Goal: Information Seeking & Learning: Learn about a topic

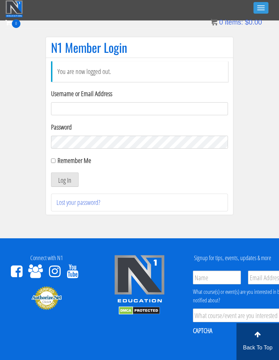
type input "[EMAIL_ADDRESS][DOMAIN_NAME]"
click at [71, 183] on button "Log In" at bounding box center [65, 179] width 28 height 14
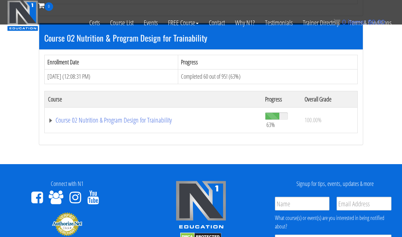
scroll to position [318, 0]
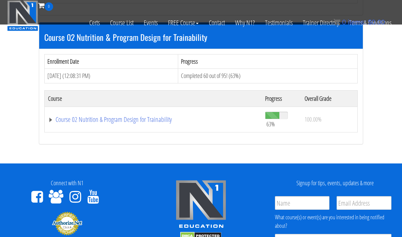
click at [153, 118] on link "Course 02 Nutrition & Program Design for Trainability" at bounding box center [153, 119] width 210 height 7
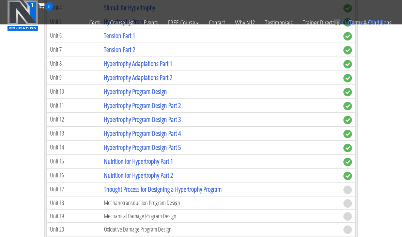
scroll to position [1238, 0]
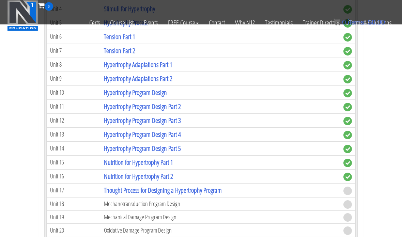
click at [214, 189] on link "Thought Process for Designing a Hypertrophy Program" at bounding box center [163, 190] width 118 height 9
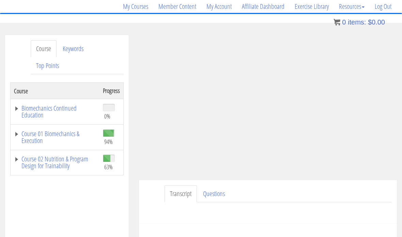
scroll to position [54, 0]
click at [330, 194] on ul "Transcript Questions" at bounding box center [278, 193] width 227 height 17
click at [136, 147] on div "Georgie Kean georgiekean@gmail.com 2025-09-26 2a02:c7c:a4ac:6d00:175:7cc4:18ff:…" at bounding box center [268, 151] width 268 height 232
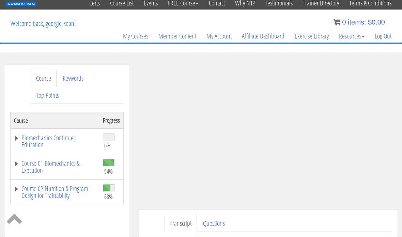
scroll to position [11, 0]
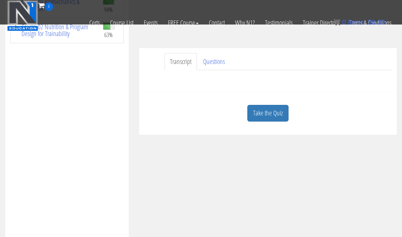
scroll to position [143, 0]
click at [276, 119] on link "Take the Quiz" at bounding box center [267, 113] width 41 height 17
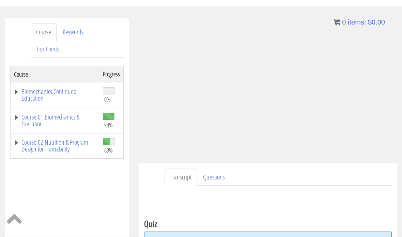
scroll to position [71, 0]
click at [158, 165] on div "Transcript Questions Have a question on this unit? Please submit it here: Name …" at bounding box center [268, 185] width 258 height 44
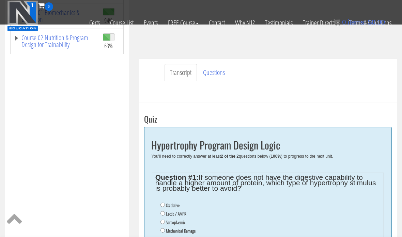
scroll to position [149, 0]
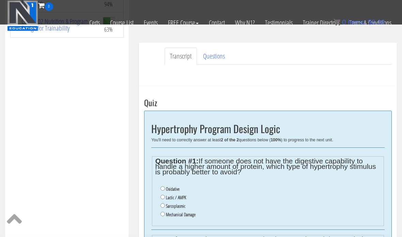
click at [165, 216] on input "Mechanical Damage" at bounding box center [162, 214] width 4 height 4
radio input "true"
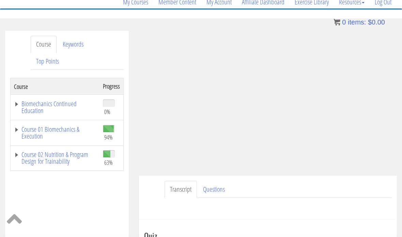
scroll to position [58, 0]
click at [312, 19] on link "Exercise Library" at bounding box center [312, 3] width 44 height 33
click at [326, 208] on div "Have a question on this unit? Please submit it here: Name * First Last Email * *" at bounding box center [268, 207] width 248 height 16
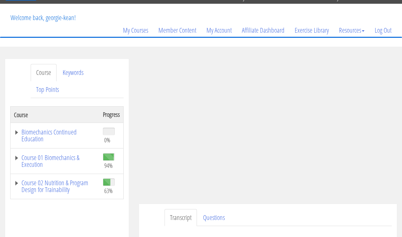
scroll to position [58, 0]
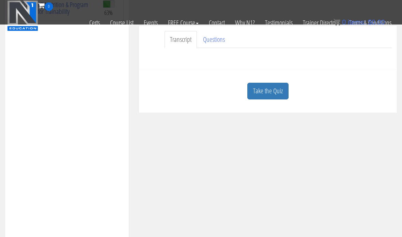
scroll to position [168, 0]
click at [274, 92] on link "Take the Quiz" at bounding box center [267, 88] width 41 height 17
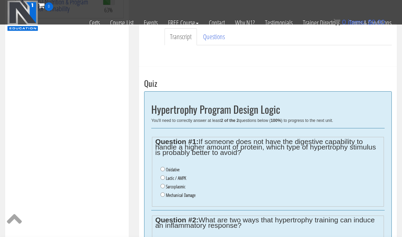
click at [179, 198] on label "Mechanical Damage" at bounding box center [181, 194] width 30 height 5
click at [165, 197] on input "Mechanical Damage" at bounding box center [162, 194] width 4 height 4
radio input "true"
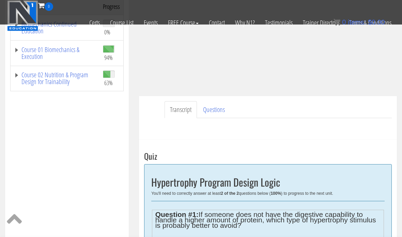
scroll to position [139, 0]
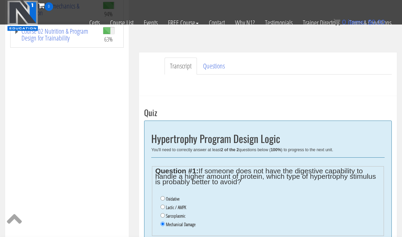
click at [376, 103] on div "Take the Quiz Quiz Hypertrophy Program Design Logic You'll need to correctly an…" at bounding box center [268, 233] width 258 height 275
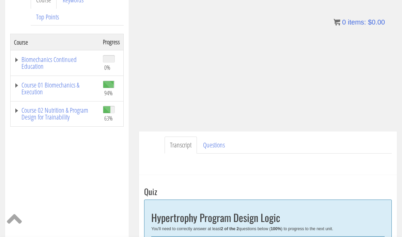
scroll to position [96, 0]
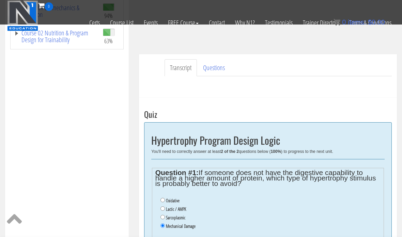
click at [332, 75] on ul "Transcript Questions" at bounding box center [278, 67] width 227 height 17
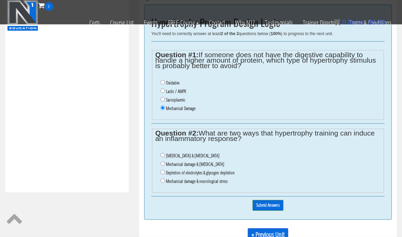
scroll to position [255, 0]
click at [164, 164] on input "Mechanical damage & oxidative stress" at bounding box center [162, 163] width 4 height 4
radio input "true"
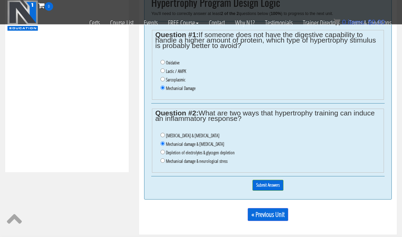
scroll to position [276, 0]
click at [276, 190] on input "Submit Answers" at bounding box center [267, 184] width 31 height 11
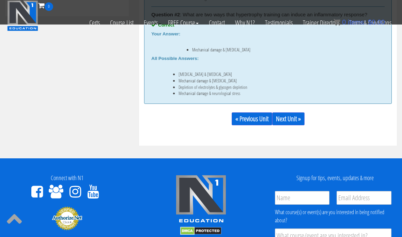
scroll to position [431, 0]
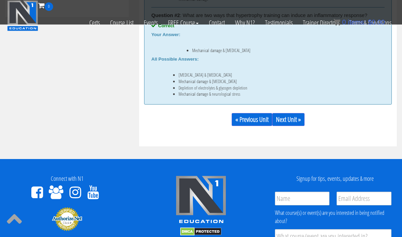
click at [295, 120] on link "Next Unit »" at bounding box center [288, 119] width 32 height 13
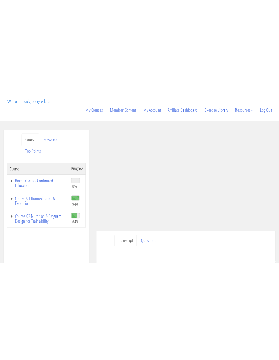
scroll to position [70, 0]
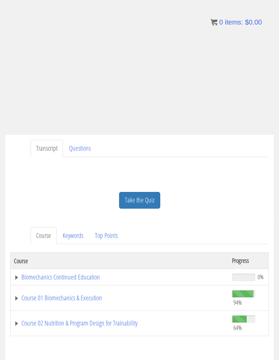
click at [126, 197] on link "Take the Quiz" at bounding box center [139, 200] width 41 height 17
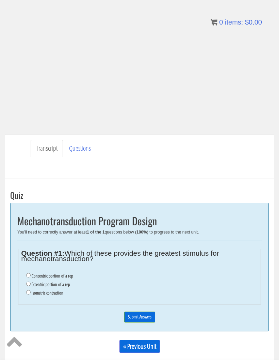
scroll to position [82, 0]
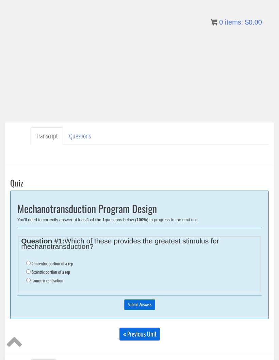
click at [262, 123] on div "Transcript Questions Have a question on this unit? Please submit it here: Name …" at bounding box center [139, 144] width 269 height 44
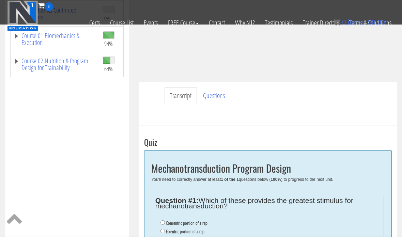
scroll to position [152, 0]
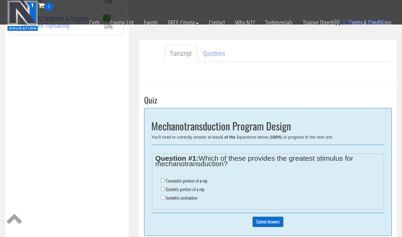
click at [165, 189] on input "Eccentric portion of a rep" at bounding box center [162, 189] width 4 height 4
radio input "true"
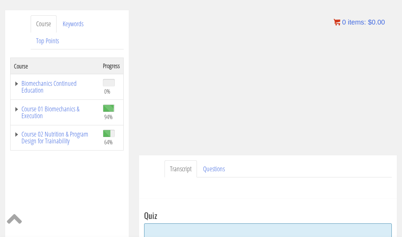
scroll to position [79, 0]
click at [333, 177] on ul "Transcript Questions" at bounding box center [278, 169] width 227 height 17
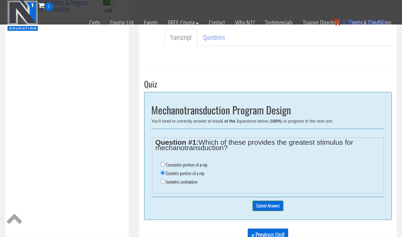
scroll to position [170, 0]
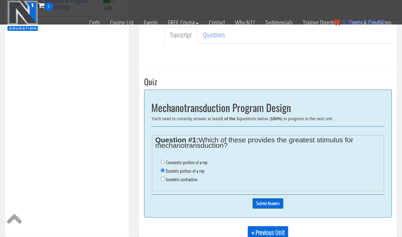
click at [274, 200] on input "Submit Answers" at bounding box center [267, 203] width 31 height 11
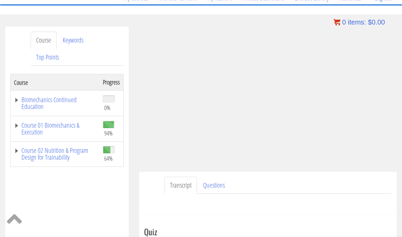
scroll to position [62, 0]
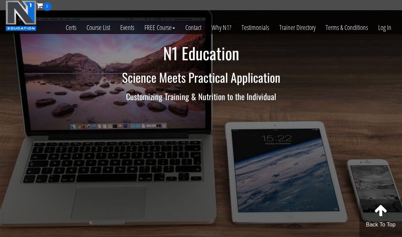
click at [382, 29] on link "Log In" at bounding box center [385, 27] width 24 height 33
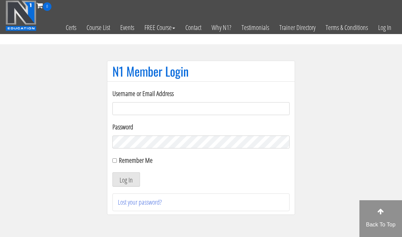
type input "[EMAIL_ADDRESS][DOMAIN_NAME]"
click at [129, 177] on button "Log In" at bounding box center [126, 179] width 28 height 14
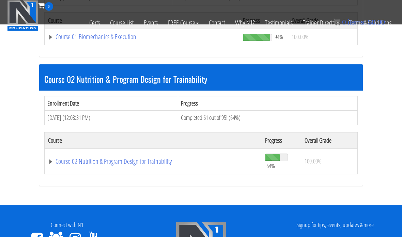
scroll to position [272, 0]
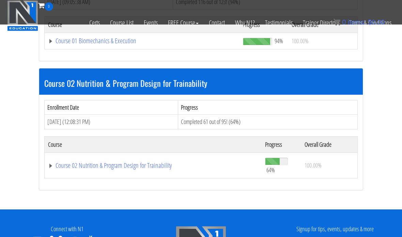
click at [137, 165] on link "Course 02 Nutrition & Program Design for Trainability" at bounding box center [153, 165] width 210 height 7
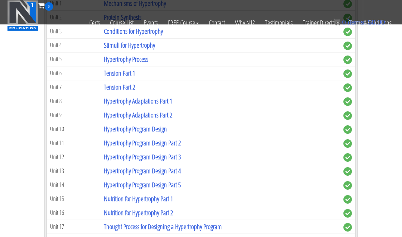
scroll to position [1314, 0]
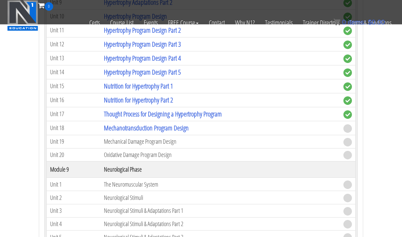
click at [177, 129] on link "Mechanotransduction Program Design" at bounding box center [146, 128] width 85 height 9
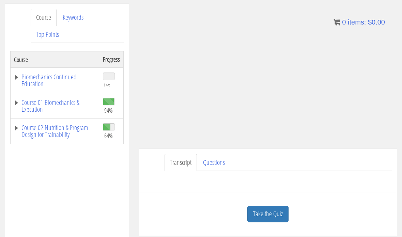
scroll to position [74, 0]
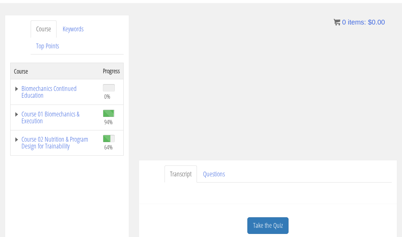
click at [269, 228] on link "Take the Quiz" at bounding box center [267, 225] width 41 height 17
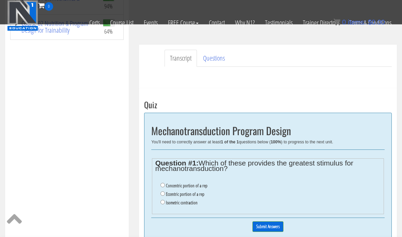
scroll to position [147, 0]
click at [200, 196] on label "Eccentric portion of a rep" at bounding box center [185, 193] width 38 height 5
click at [165, 196] on input "Eccentric portion of a rep" at bounding box center [162, 193] width 4 height 4
radio input "true"
click at [274, 231] on input "Submit Answers" at bounding box center [267, 226] width 31 height 11
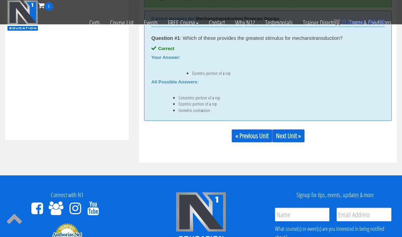
scroll to position [307, 0]
click at [300, 131] on link "Next Unit »" at bounding box center [288, 135] width 32 height 13
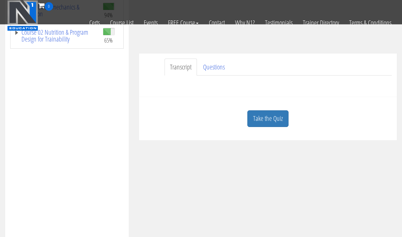
scroll to position [138, 0]
click at [58, 82] on div "Course Progress Biomechanics Continued Education 0% Module 1 Continued Educatio…" at bounding box center [66, 126] width 113 height 341
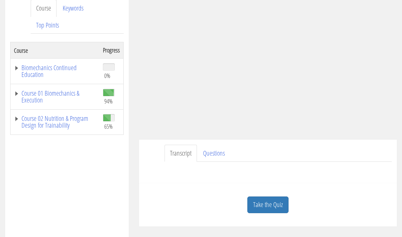
scroll to position [98, 0]
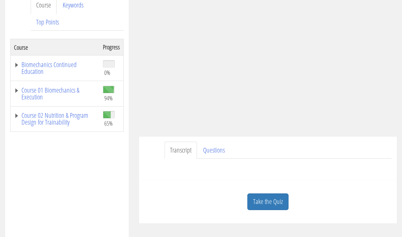
click at [56, 116] on link "Course 02 Nutrition & Program Design for Trainability" at bounding box center [55, 119] width 82 height 14
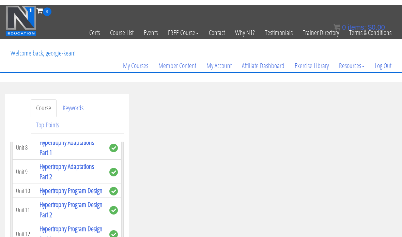
scroll to position [42, 0]
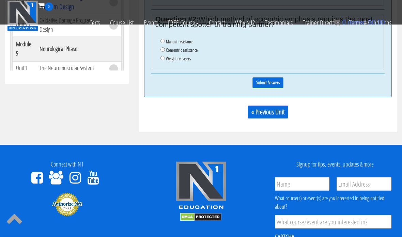
scroll to position [368, 0]
